Goal: Task Accomplishment & Management: Use online tool/utility

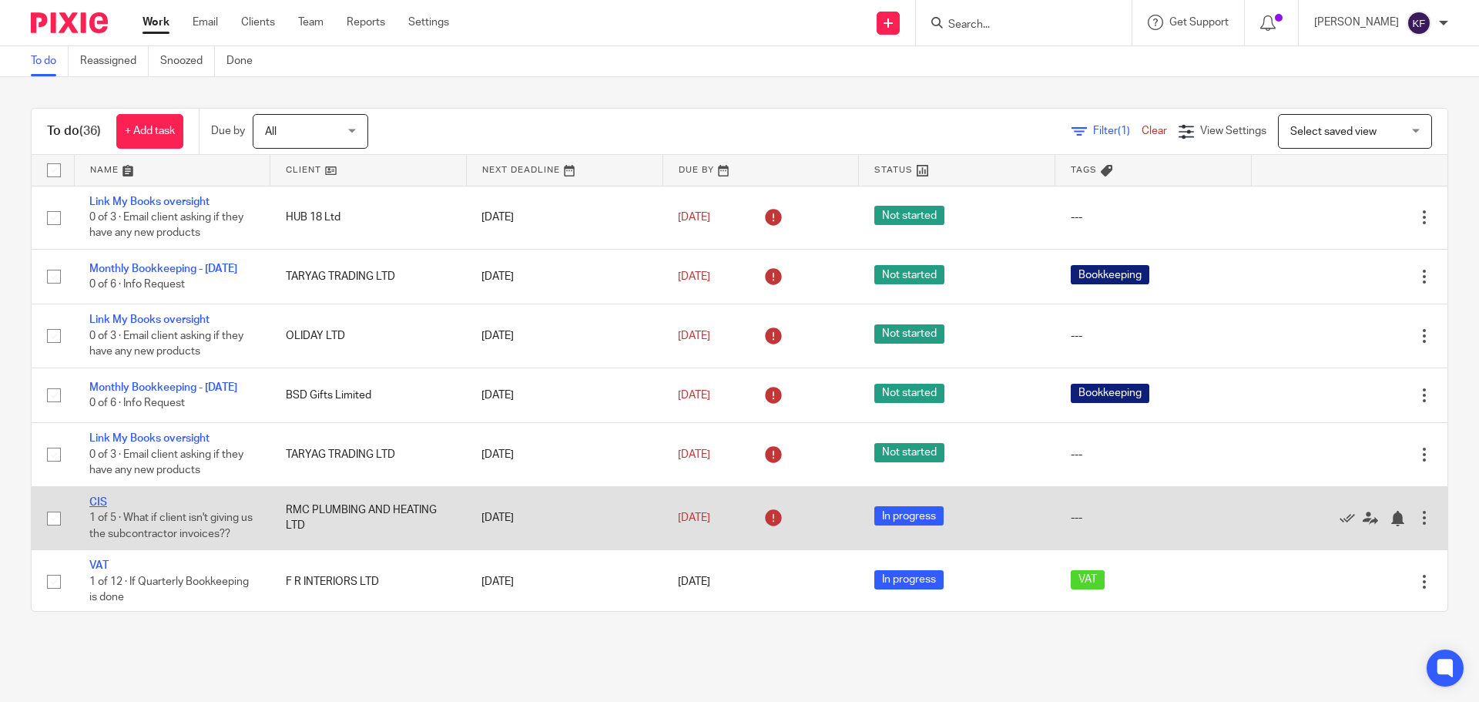
click at [99, 508] on link "CIS" at bounding box center [98, 502] width 18 height 11
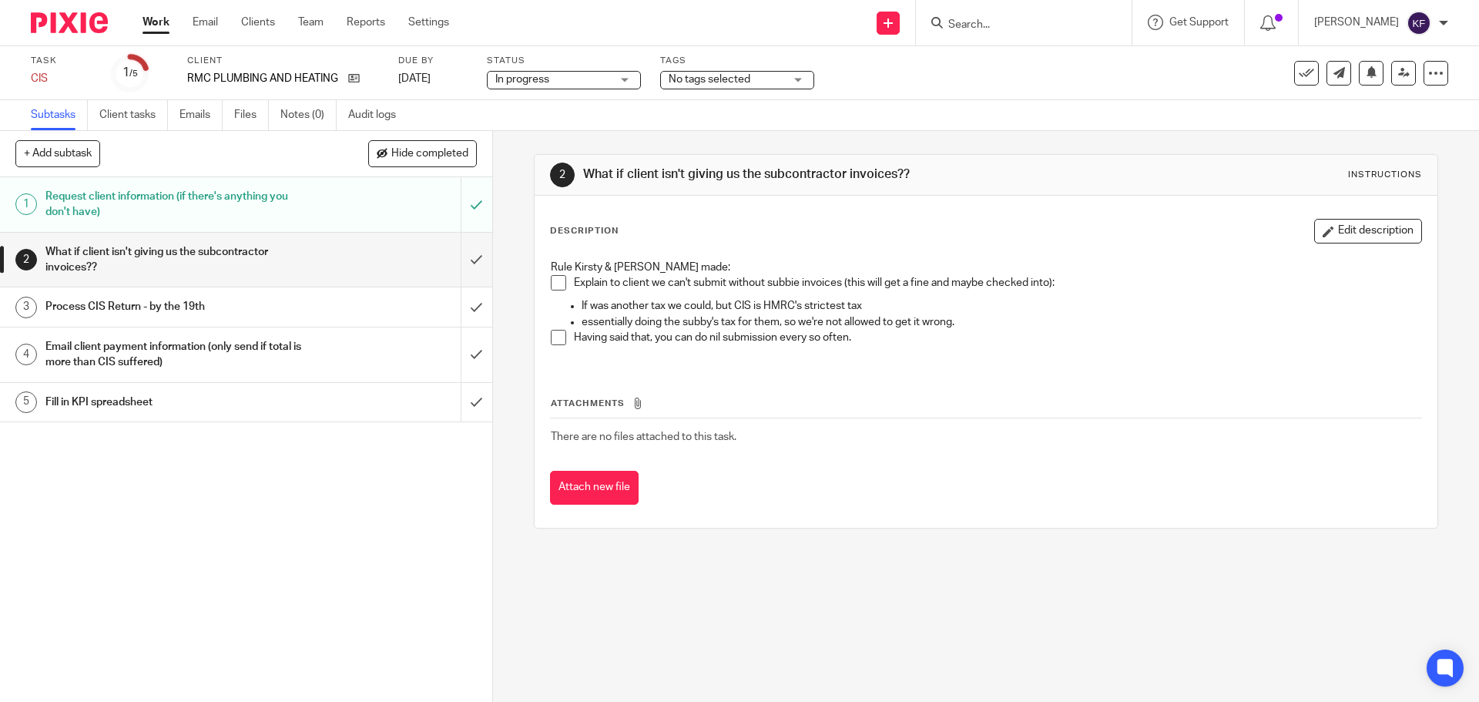
click at [555, 345] on li "Having said that, you can do nil submission every so often." at bounding box center [986, 341] width 870 height 23
click at [553, 340] on span at bounding box center [558, 337] width 15 height 15
click at [467, 267] on input "submit" at bounding box center [246, 260] width 492 height 55
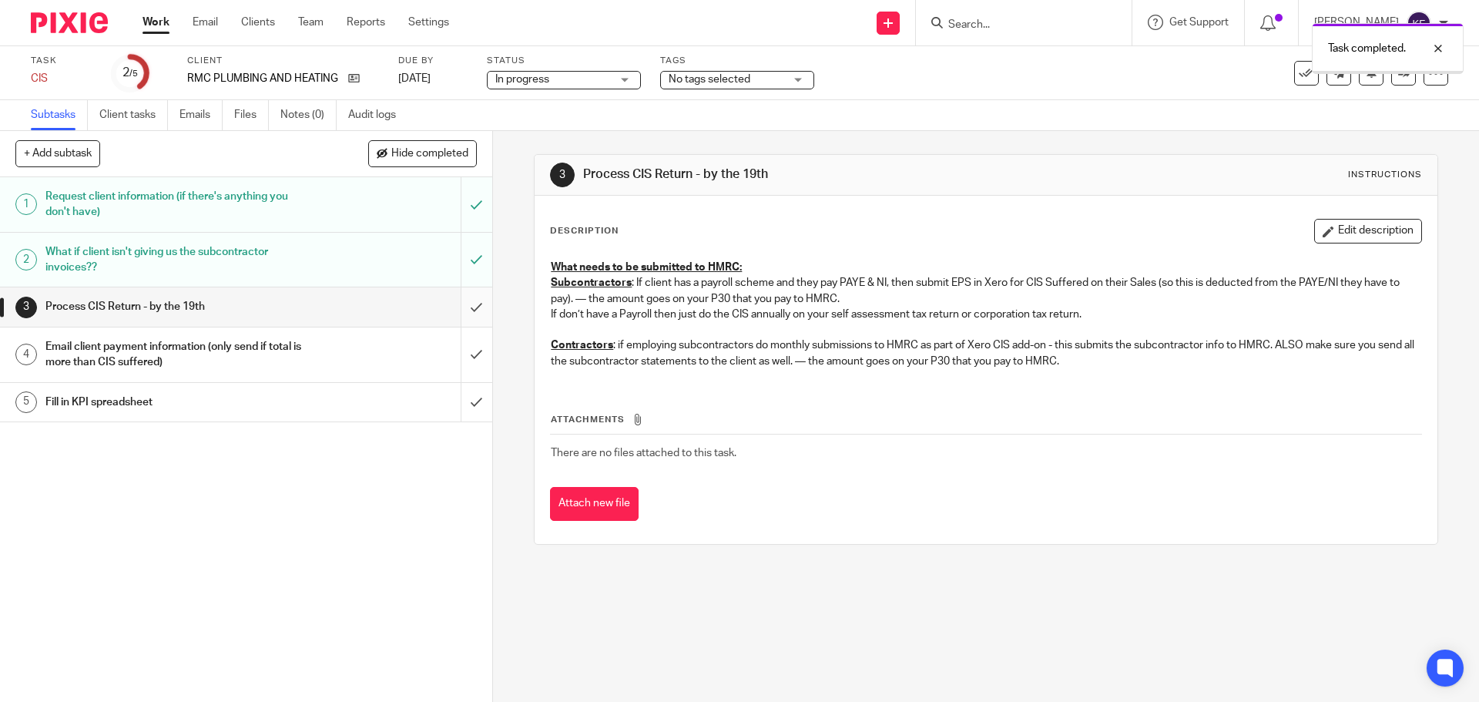
click at [461, 310] on input "submit" at bounding box center [246, 306] width 492 height 39
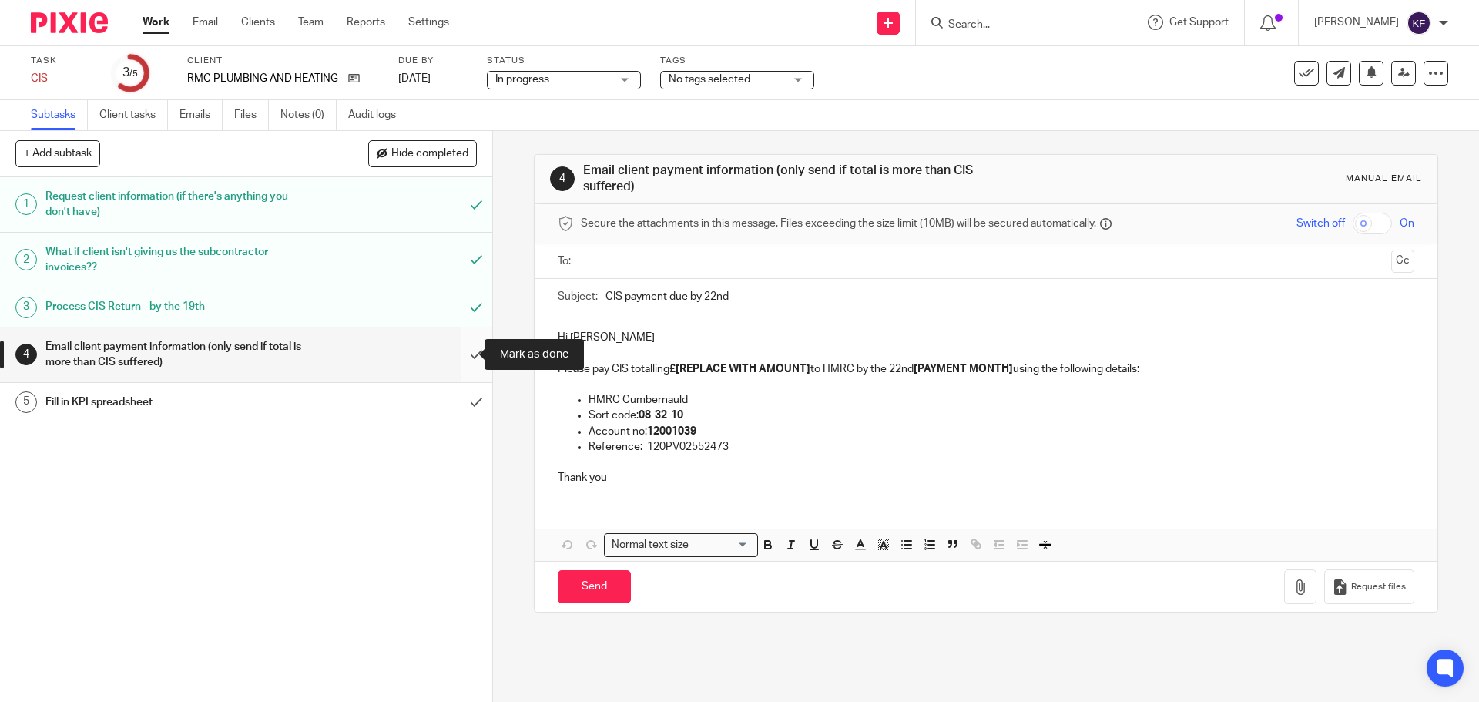
click at [459, 362] on input "submit" at bounding box center [246, 354] width 492 height 55
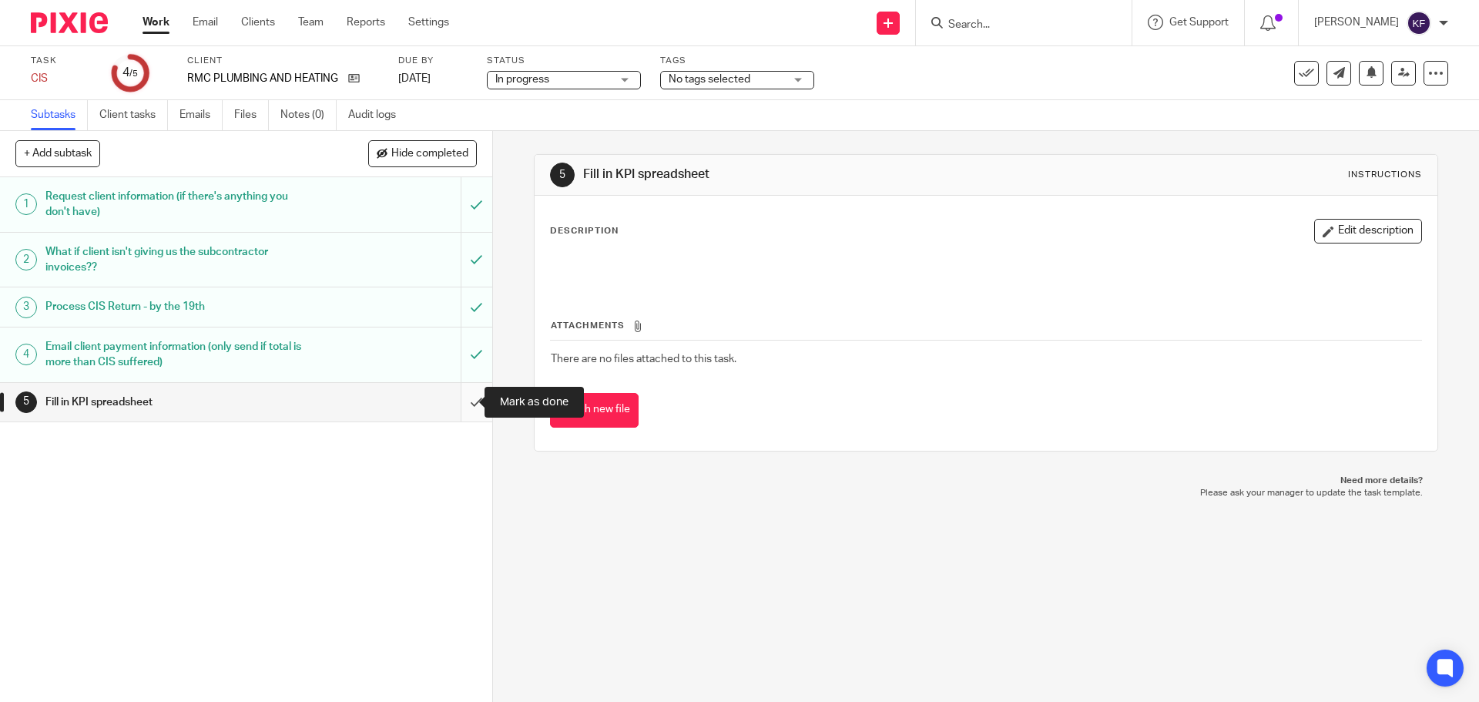
click at [455, 402] on input "submit" at bounding box center [246, 402] width 492 height 39
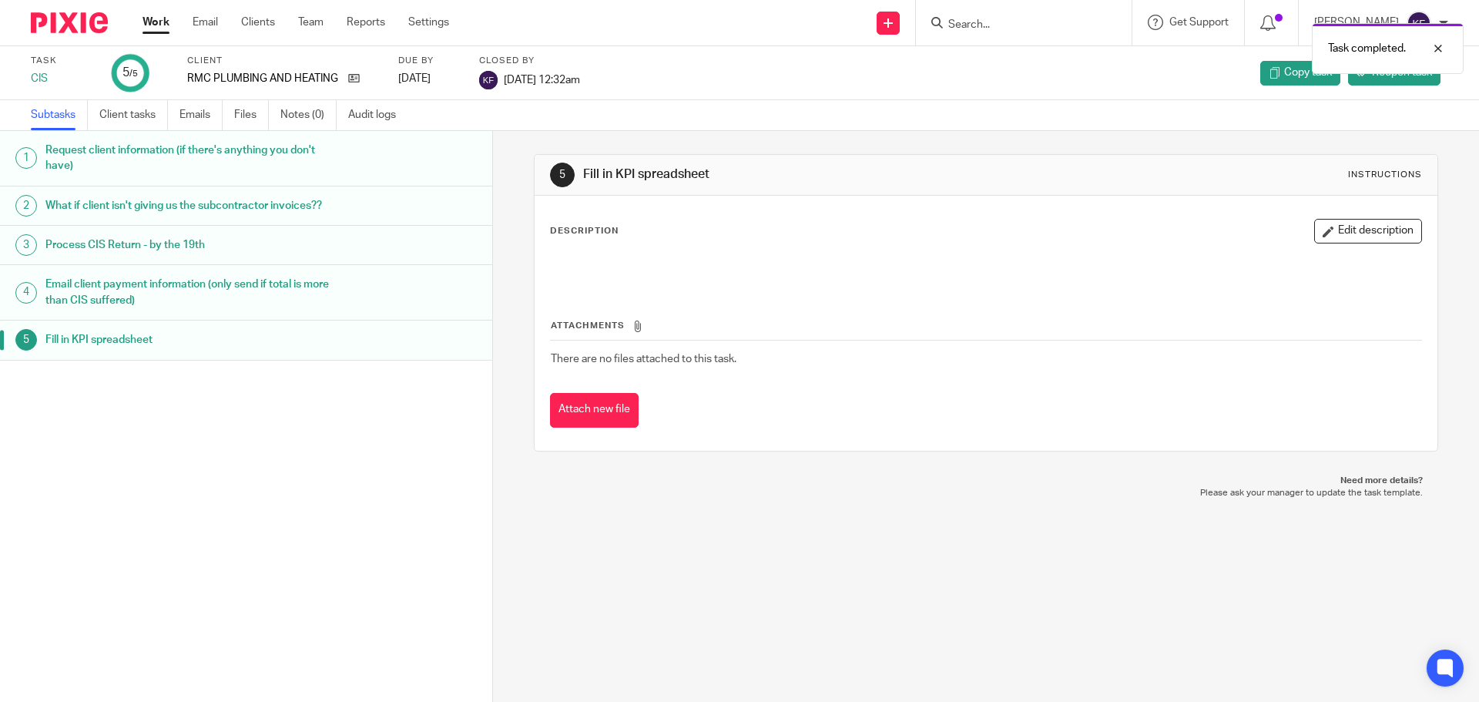
click at [156, 22] on link "Work" at bounding box center [156, 22] width 27 height 15
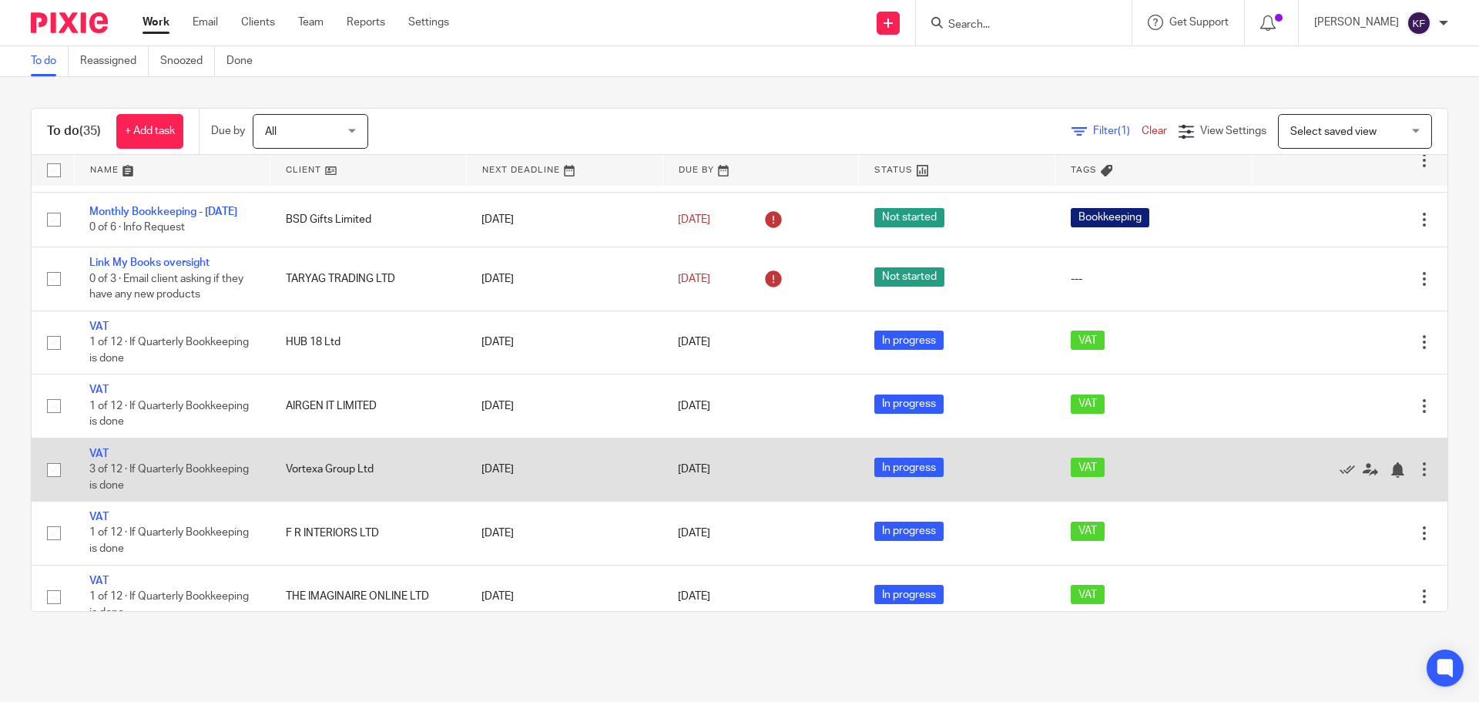
scroll to position [231, 0]
